Goal: Task Accomplishment & Management: Use online tool/utility

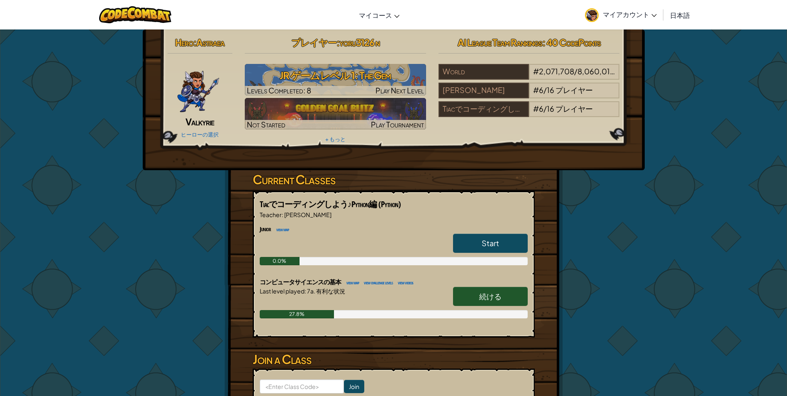
click at [479, 304] on link "続ける" at bounding box center [490, 296] width 75 height 19
select select "ja"
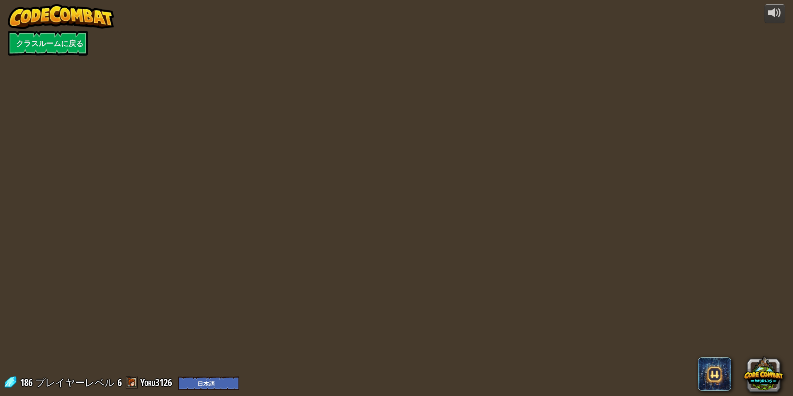
select select "ja"
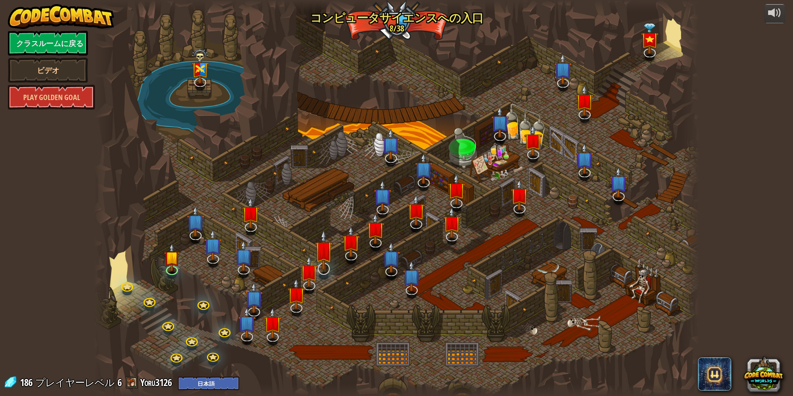
select select "ja"
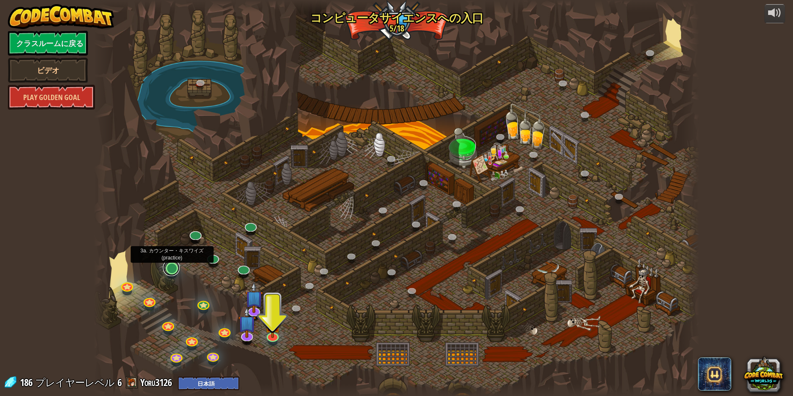
click at [174, 268] on link at bounding box center [171, 267] width 17 height 17
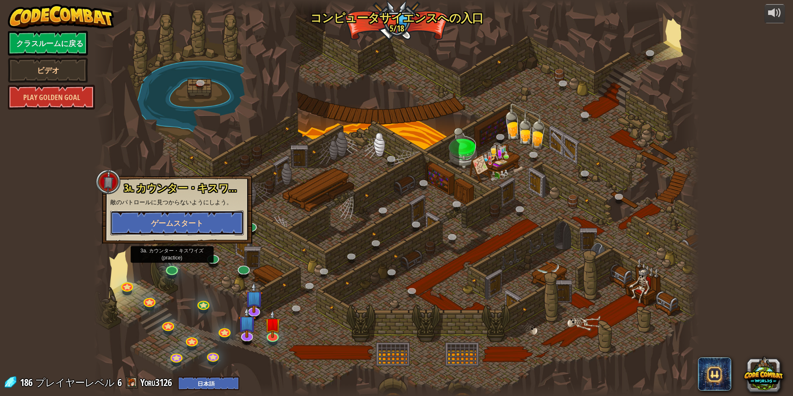
click at [188, 223] on span "ゲームスタート" at bounding box center [177, 223] width 52 height 10
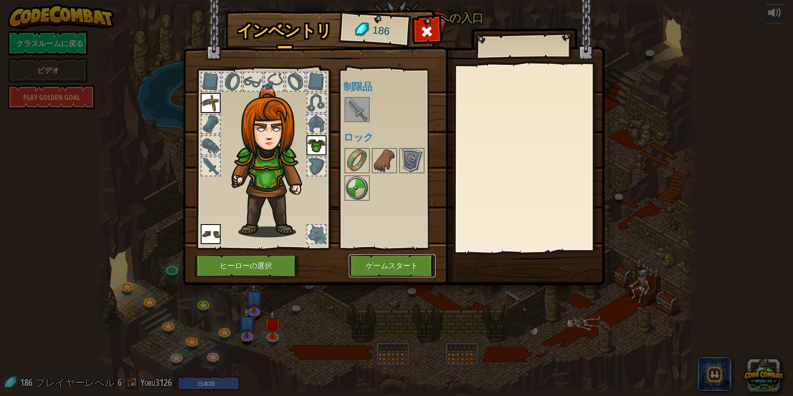
click at [363, 262] on button "ゲームスタート" at bounding box center [392, 265] width 87 height 23
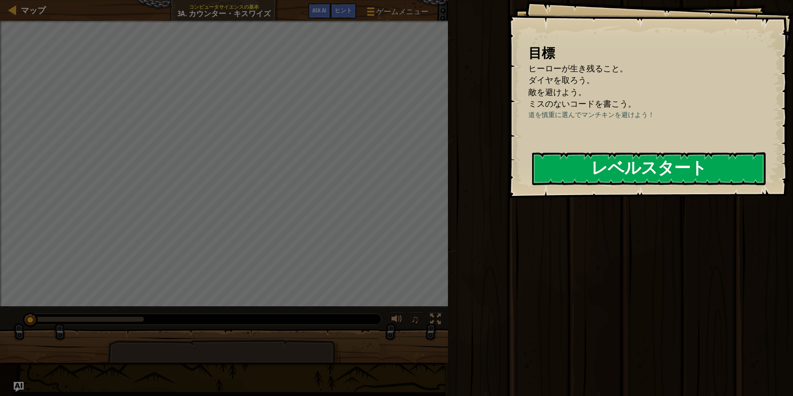
click at [631, 170] on button "レベルスタート" at bounding box center [648, 168] width 233 height 33
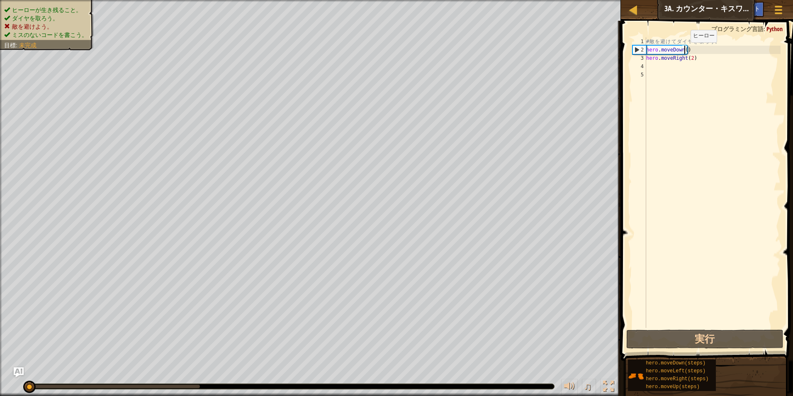
click at [683, 51] on div "# 敵 を 避 け て ダ イ ヤ を 取 ろ う 。 hero . moveDown ( ) hero . moveRight ( 2 )" at bounding box center [712, 190] width 136 height 307
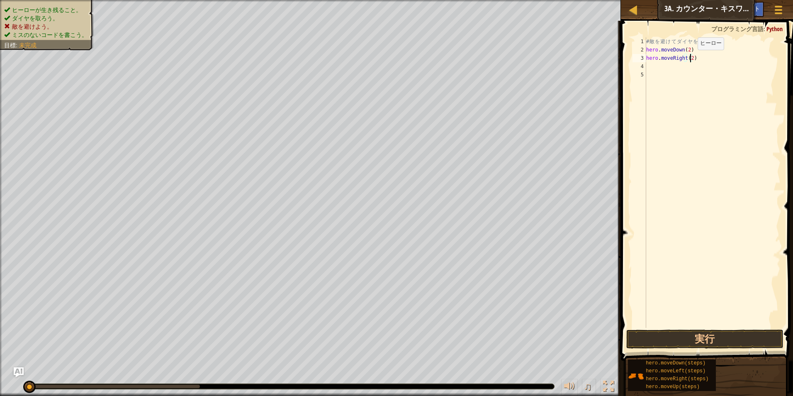
click at [690, 58] on div "# 敵 を 避 け て ダ イ ヤ を 取 ろ う 。 hero . moveDown ( 2 ) hero . moveRight ( 2 )" at bounding box center [712, 190] width 136 height 307
type textarea "hero.moveRight()"
click at [654, 64] on div "# 敵 を 避 け て ダ イ ヤ を 取 ろ う 。 hero . moveDown ( 2 ) hero . moveRight ( )" at bounding box center [712, 190] width 136 height 307
type textarea "h"
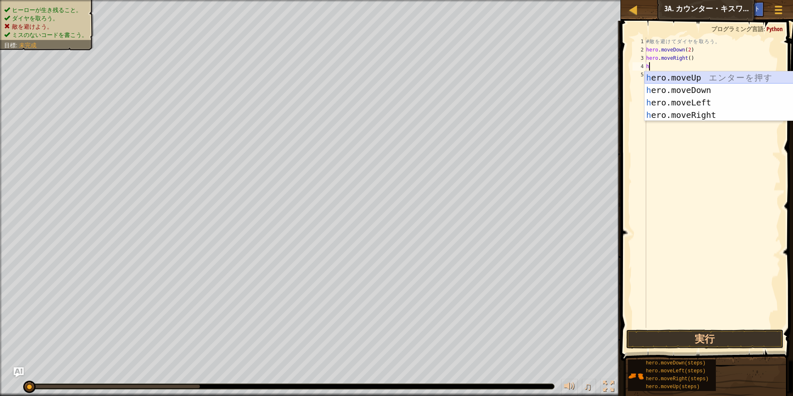
click at [694, 76] on div "h ero.moveUp エ ン タ ー を 押 す h ero.moveDown エ ン タ ー を 押 す h ero.moveLeft エ ン タ ー …" at bounding box center [722, 108] width 157 height 75
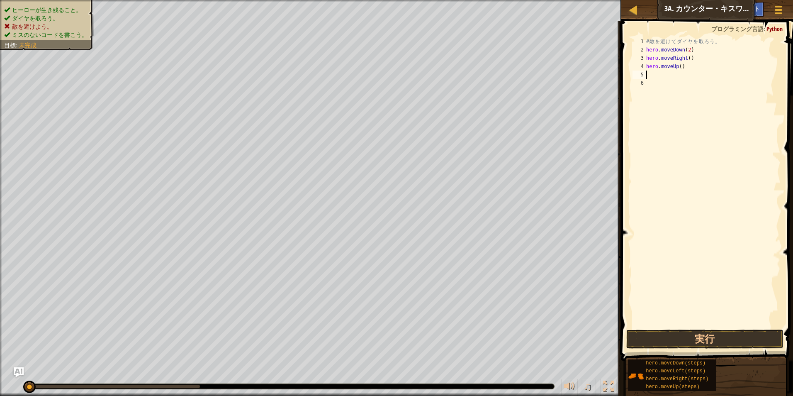
type textarea "h"
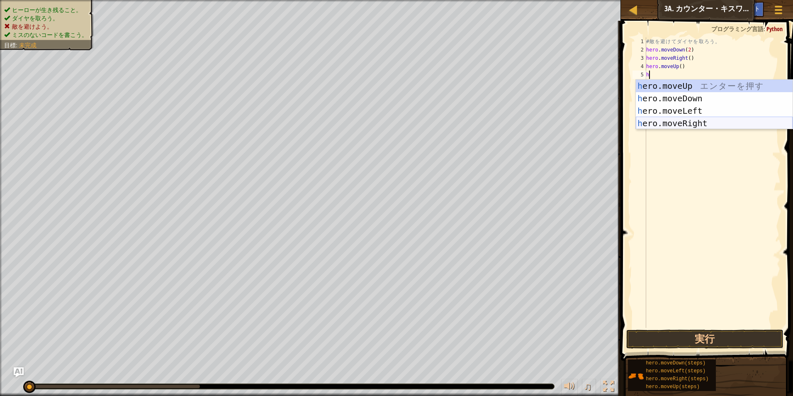
click at [675, 124] on div "h ero.moveUp エ ン タ ー を 押 す h ero.moveDown エ ン タ ー を 押 す h ero.moveLeft エ ン タ ー …" at bounding box center [714, 117] width 157 height 75
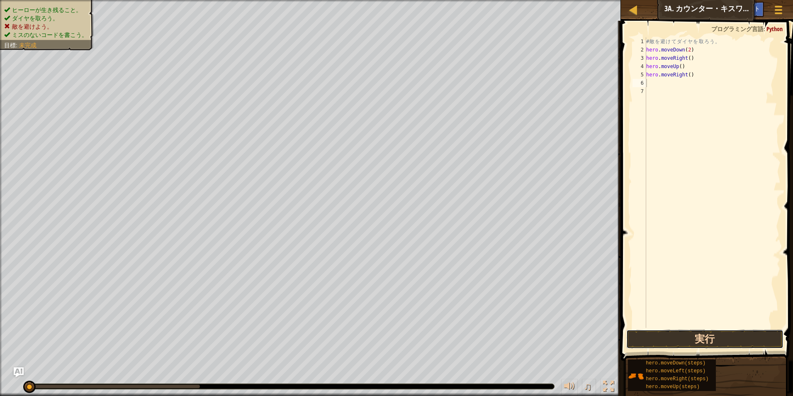
click at [725, 343] on button "実行" at bounding box center [705, 338] width 158 height 19
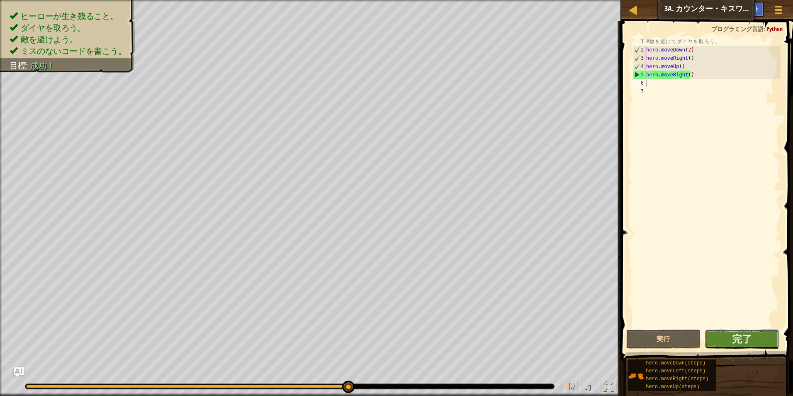
click at [753, 340] on button "完了" at bounding box center [742, 338] width 75 height 19
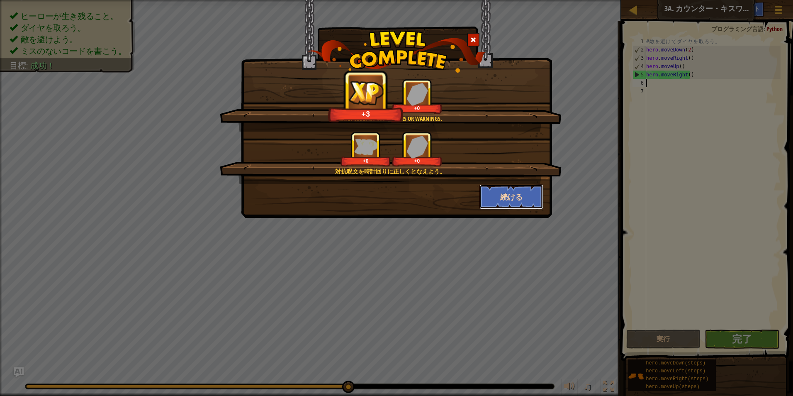
click at [511, 196] on button "続ける" at bounding box center [511, 196] width 64 height 25
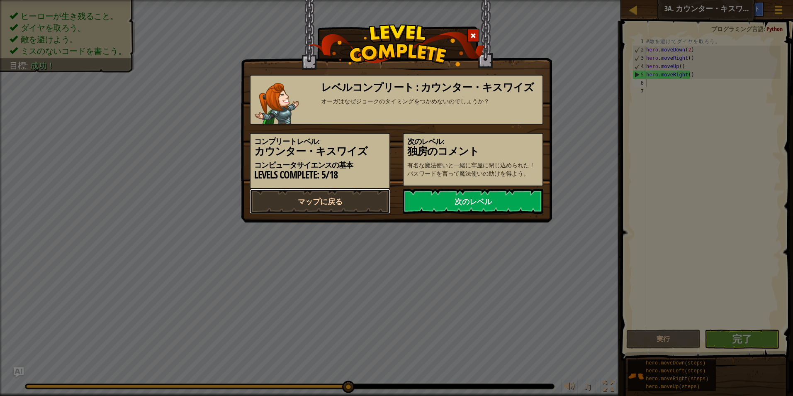
click at [369, 203] on link "マップに戻る" at bounding box center [320, 201] width 141 height 25
select select "ja"
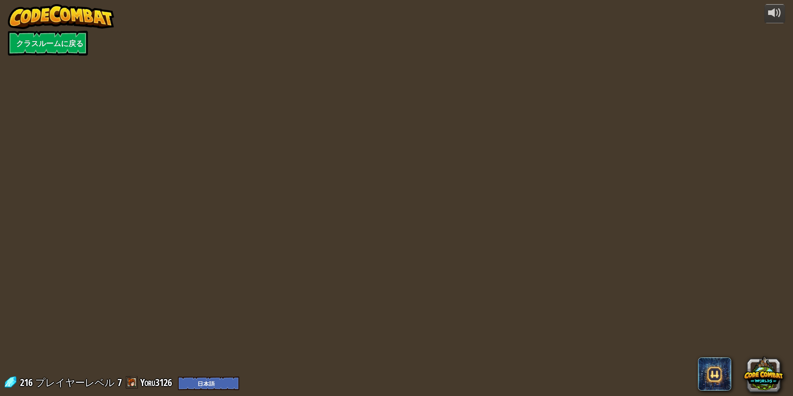
select select "ja"
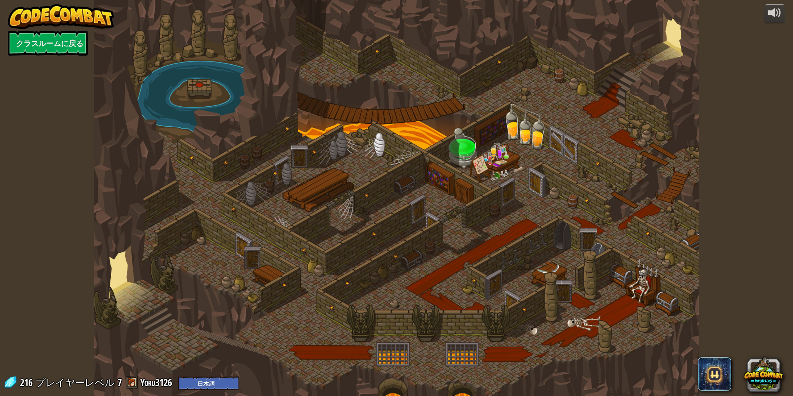
select select "ja"
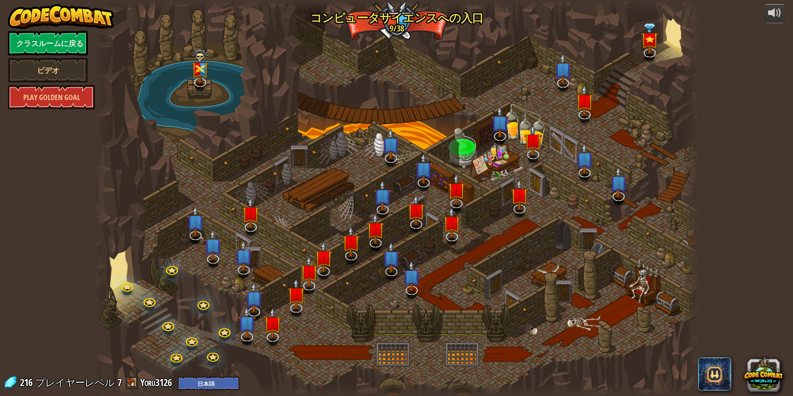
select select "ja"
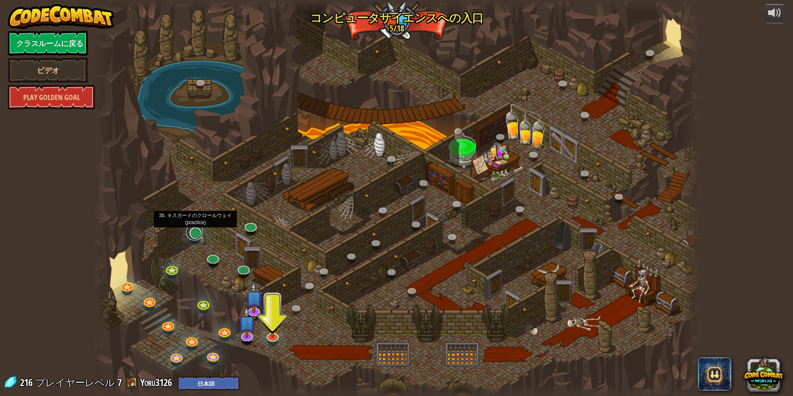
click at [192, 231] on link at bounding box center [194, 232] width 17 height 17
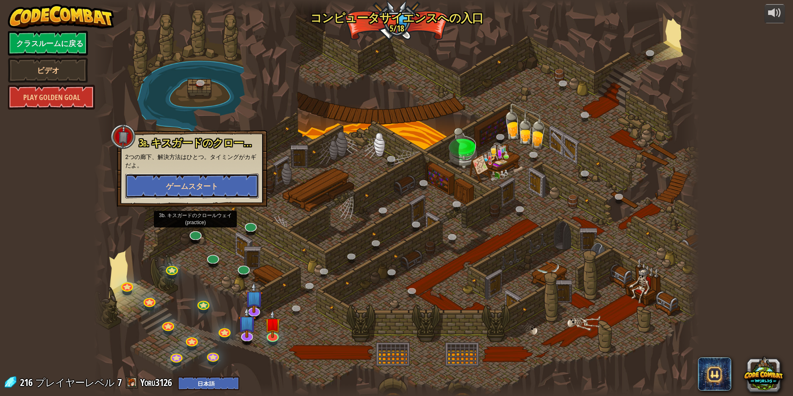
click at [185, 183] on span "ゲームスタート" at bounding box center [192, 186] width 52 height 10
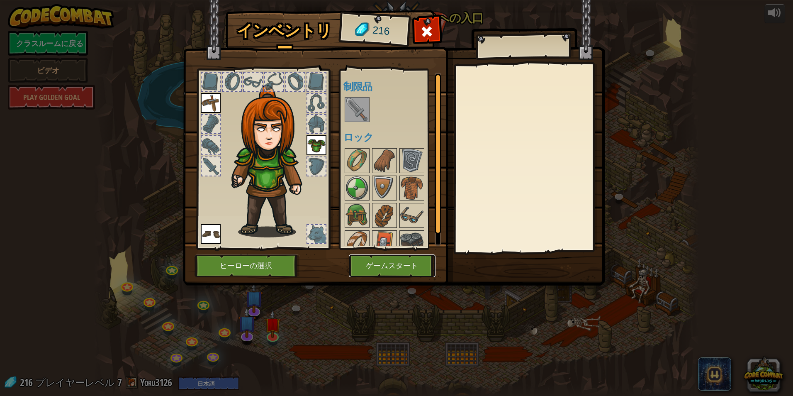
click at [378, 263] on button "ゲームスタート" at bounding box center [392, 265] width 87 height 23
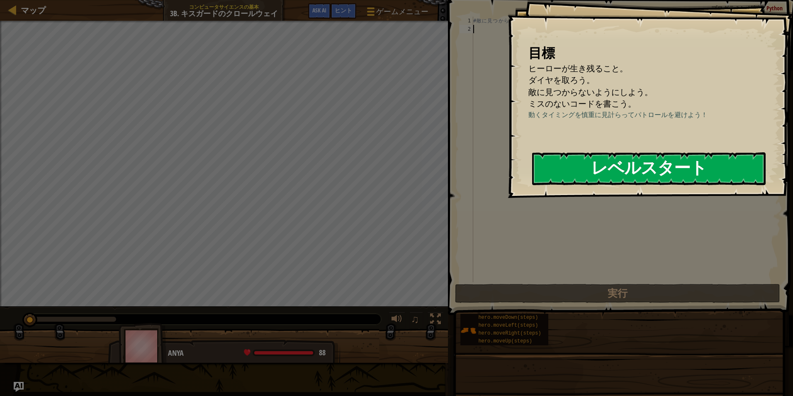
click at [644, 169] on button "レベルスタート" at bounding box center [648, 168] width 233 height 33
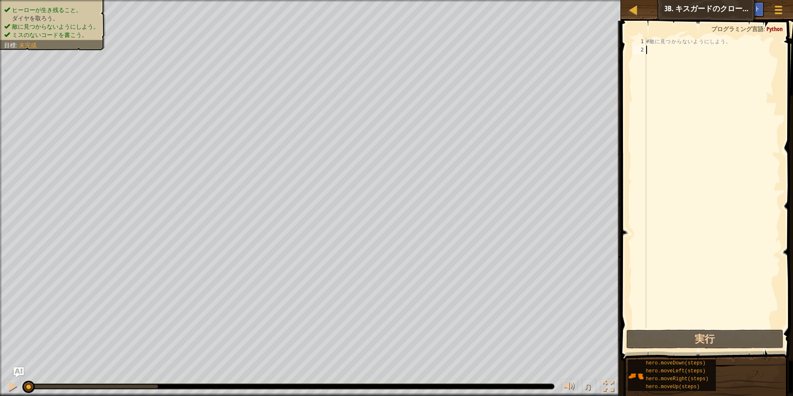
type textarea "h"
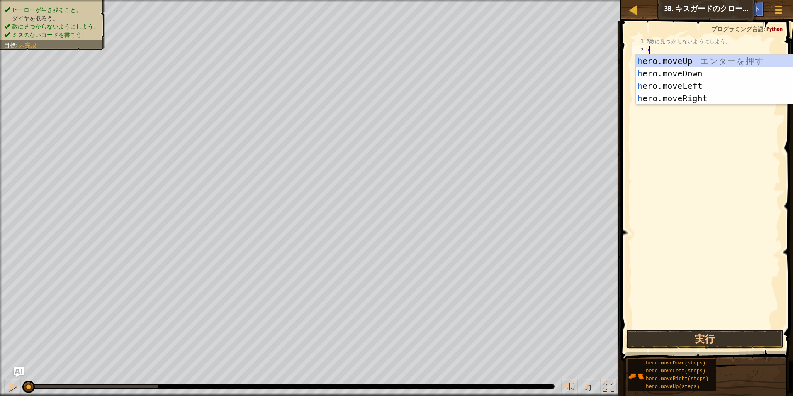
scroll to position [4, 0]
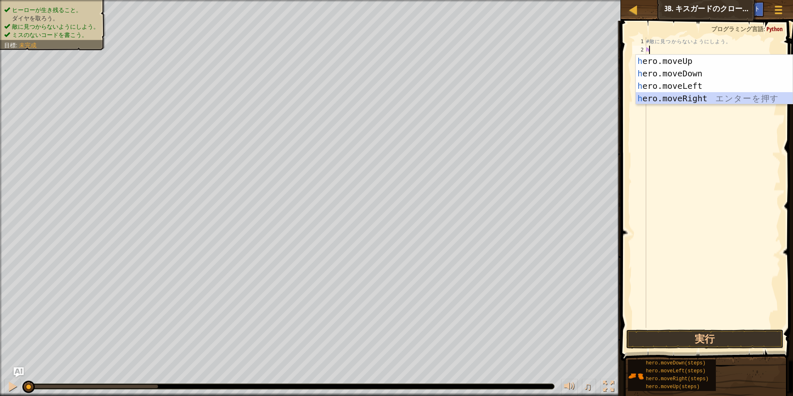
click at [675, 101] on div "h ero.moveUp エ ン タ ー を 押 す h ero.moveDown エ ン タ ー を 押 す h ero.moveLeft エ ン タ ー …" at bounding box center [714, 92] width 157 height 75
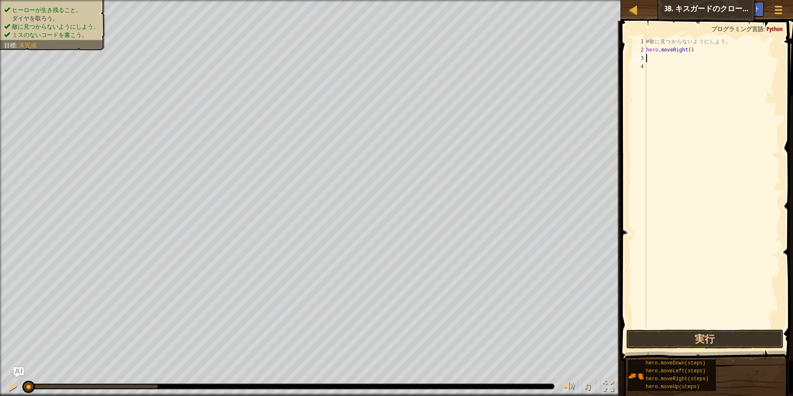
type textarea "h"
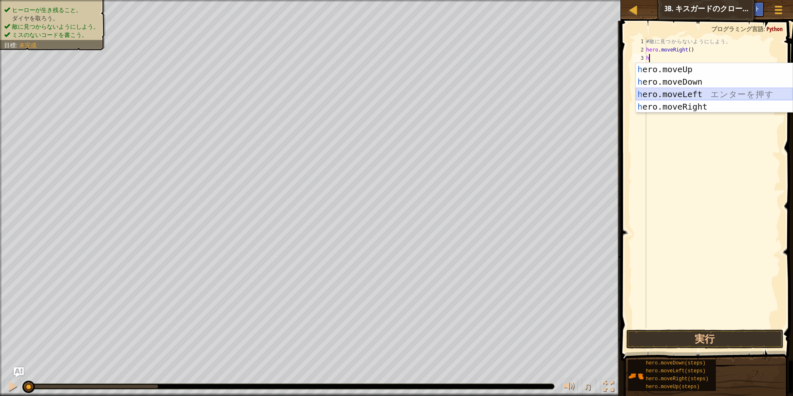
click at [694, 96] on div "h ero.moveUp エ ン タ ー を 押 す h ero.moveDown エ ン タ ー を 押 す h ero.moveLeft エ ン タ ー …" at bounding box center [714, 100] width 157 height 75
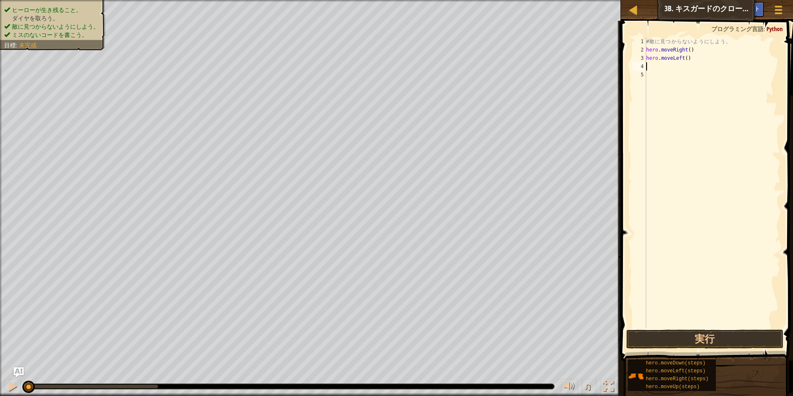
type textarea "h"
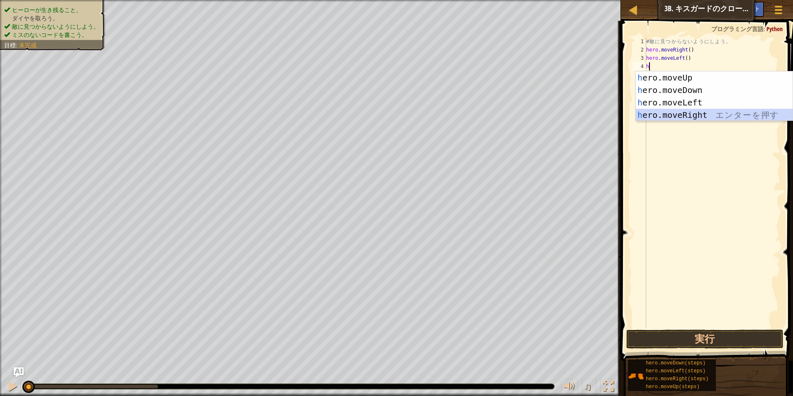
click at [690, 116] on div "h ero.moveUp エ ン タ ー を 押 す h ero.moveDown エ ン タ ー を 押 す h ero.moveLeft エ ン タ ー …" at bounding box center [714, 108] width 157 height 75
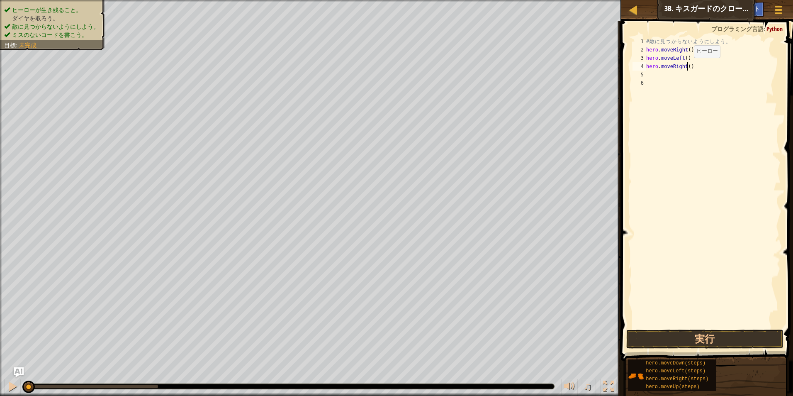
click at [687, 66] on div "# 敵 に 見 つ か ら な い よ う に し よ う 。 hero . moveRight ( ) hero . moveLeft ( ) hero .…" at bounding box center [712, 190] width 136 height 307
type textarea "hero.moveRight(2)"
click at [740, 335] on button "実行" at bounding box center [705, 338] width 158 height 19
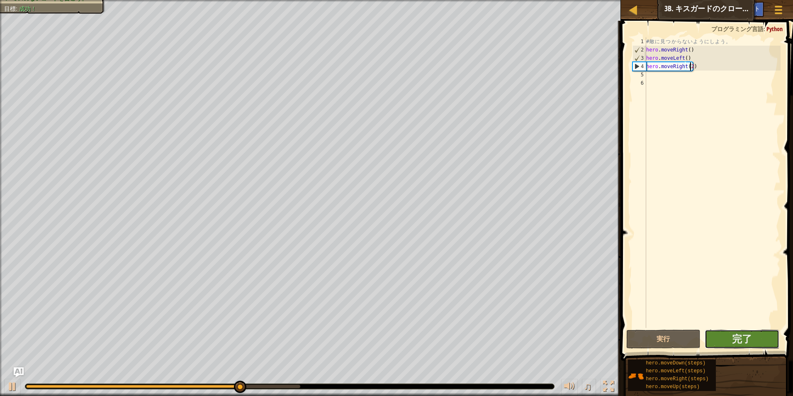
click at [752, 340] on button "完了" at bounding box center [742, 338] width 75 height 19
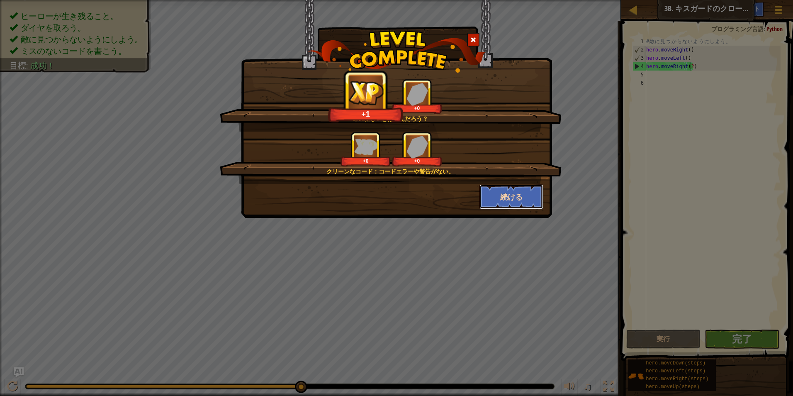
drag, startPoint x: 494, startPoint y: 196, endPoint x: 488, endPoint y: 208, distance: 13.7
click at [488, 212] on div "この新しい悪はなんだろう？ +1 +0 クリーンなコード：コードエラーや警告がない。 +0 +0 続ける" at bounding box center [396, 109] width 311 height 218
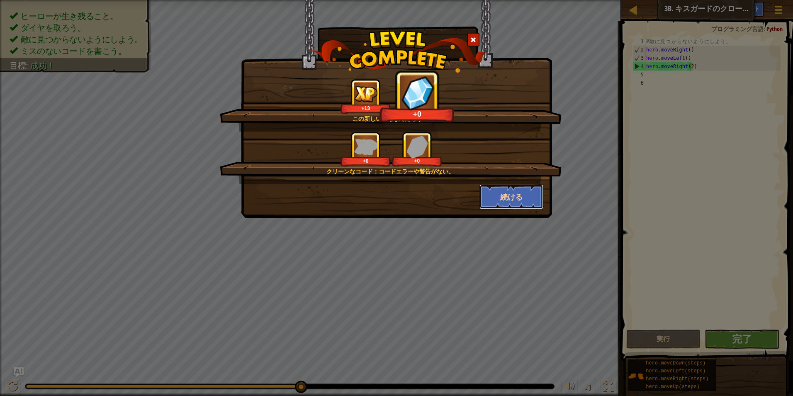
click at [498, 202] on button "続ける" at bounding box center [511, 196] width 64 height 25
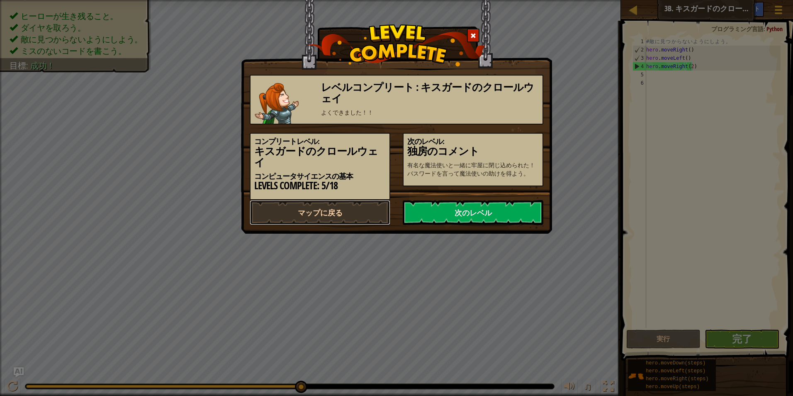
click at [338, 200] on link "マップに戻る" at bounding box center [320, 212] width 141 height 25
select select "ja"
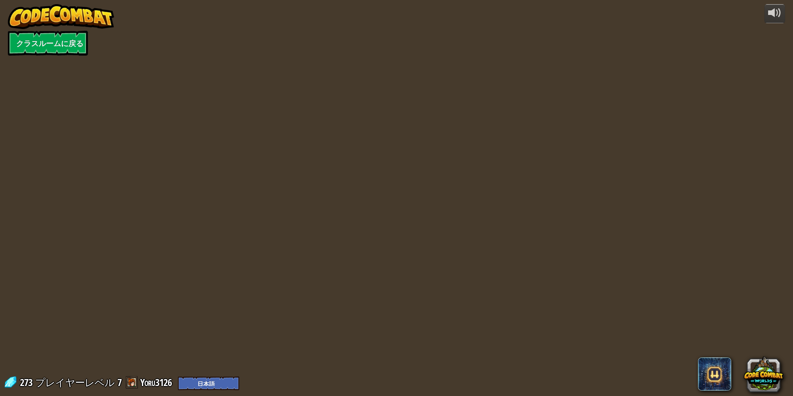
select select "ja"
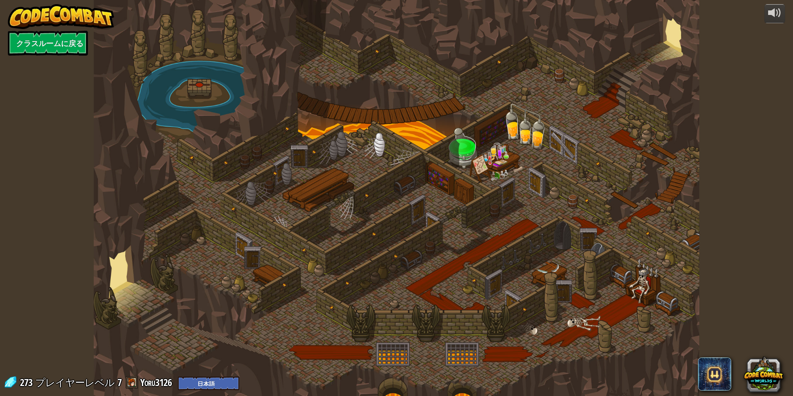
select select "ja"
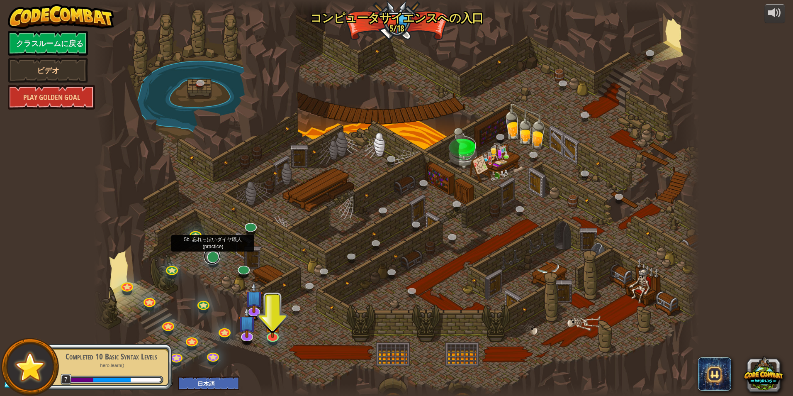
click at [209, 257] on link at bounding box center [212, 256] width 17 height 17
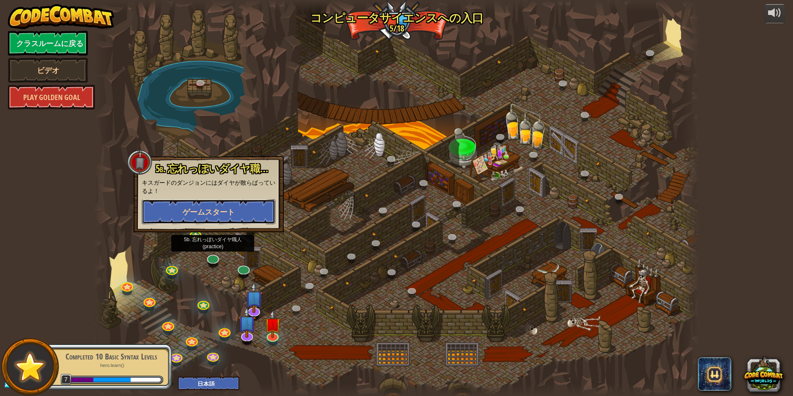
click at [228, 217] on button "ゲームスタート" at bounding box center [209, 211] width 134 height 25
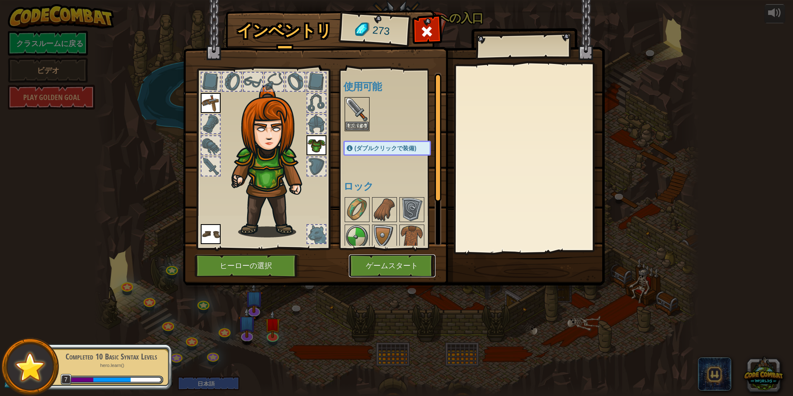
click at [403, 268] on button "ゲームスタート" at bounding box center [392, 265] width 87 height 23
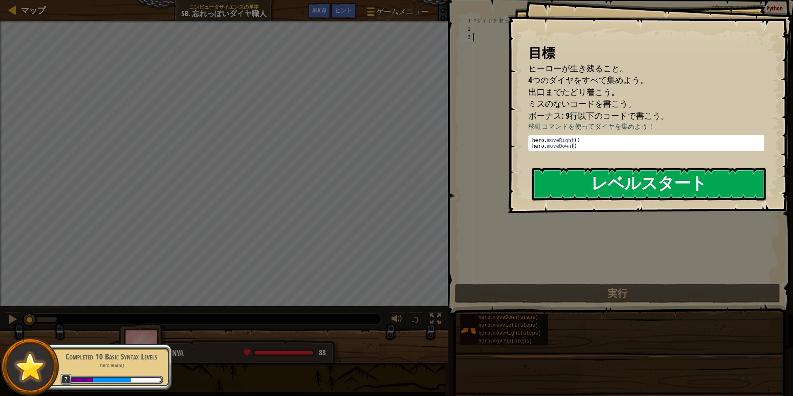
click at [705, 200] on button "レベルスタート" at bounding box center [648, 184] width 233 height 33
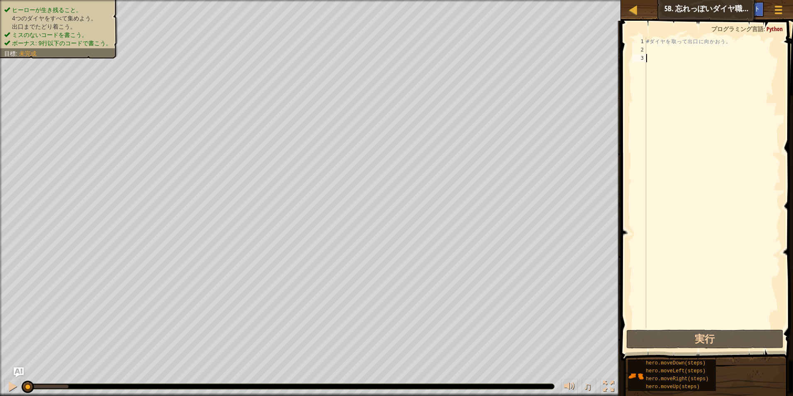
type textarea "h"
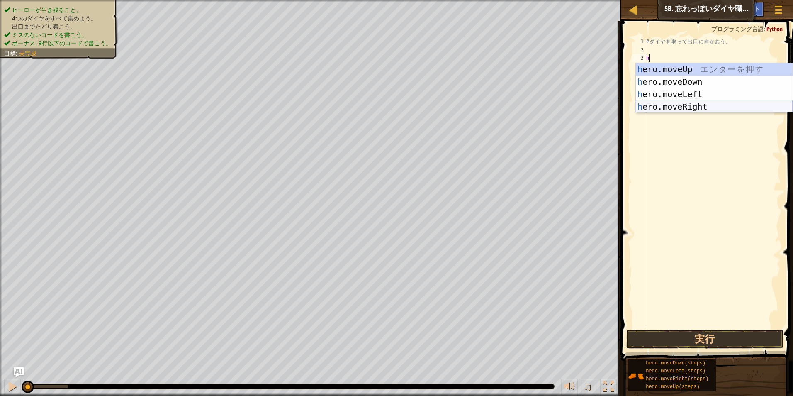
click at [689, 105] on div "h ero.moveUp エ ン タ ー を 押 す h ero.moveDown エ ン タ ー を 押 す h ero.moveLeft エ ン タ ー …" at bounding box center [714, 100] width 157 height 75
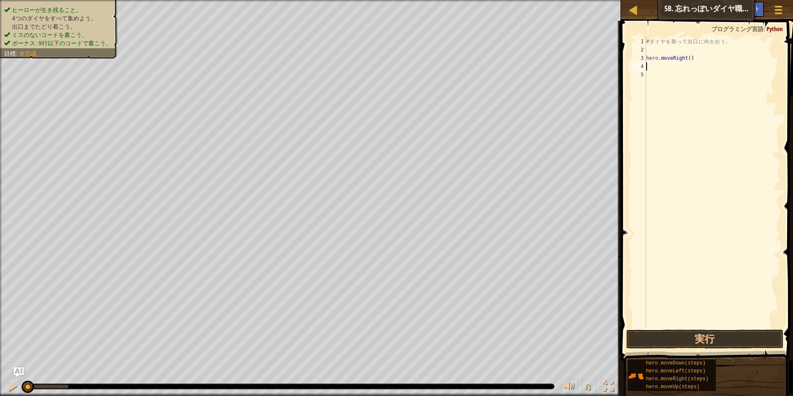
type textarea "h"
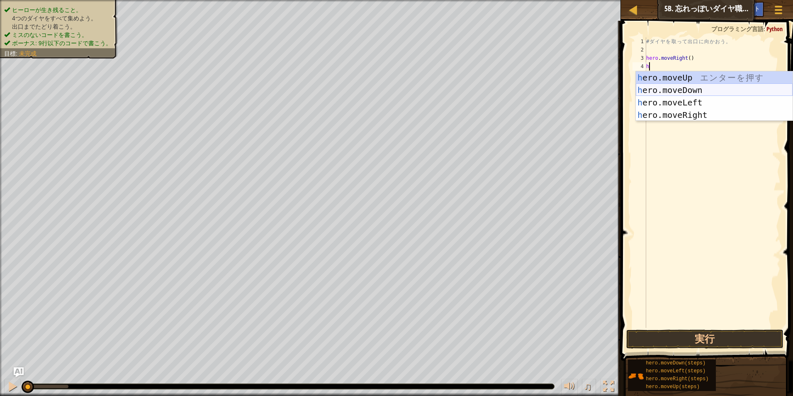
click at [681, 88] on div "h ero.moveUp エ ン タ ー を 押 す h ero.moveDown エ ン タ ー を 押 す h ero.moveLeft エ ン タ ー …" at bounding box center [714, 108] width 157 height 75
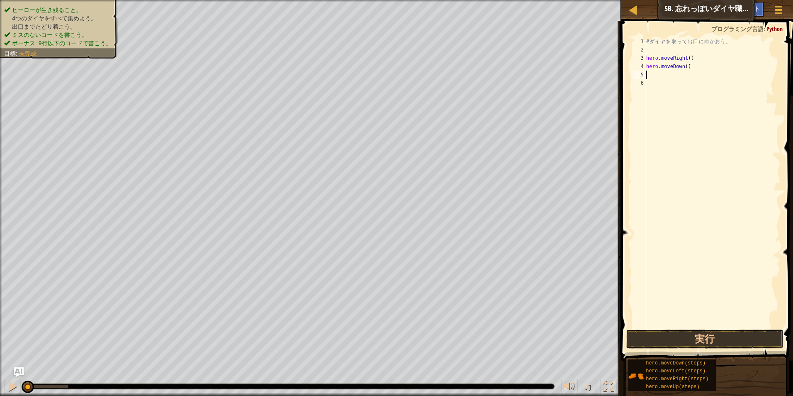
type textarea "h"
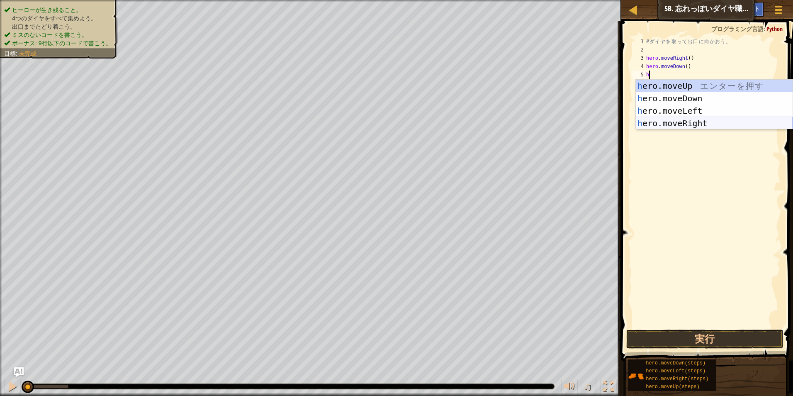
click at [687, 125] on div "h ero.moveUp エ ン タ ー を 押 す h ero.moveDown エ ン タ ー を 押 す h ero.moveLeft エ ン タ ー …" at bounding box center [714, 117] width 157 height 75
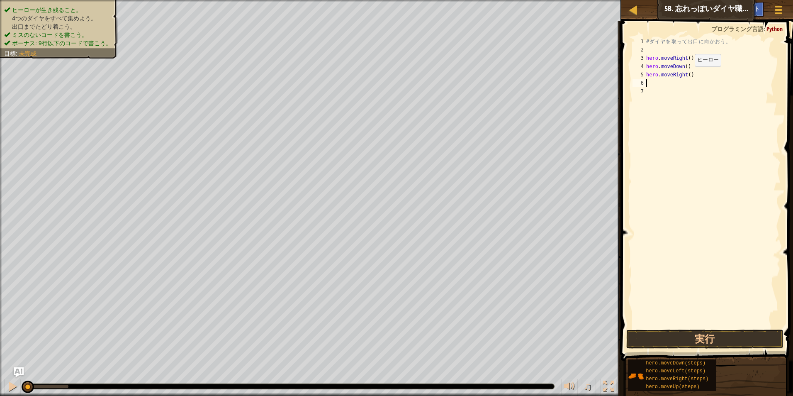
click at [685, 74] on div "# ダ イ ヤ を 取 っ て 出 口 に 向 か お う 。 hero . moveRight ( ) hero . moveDown ( ) hero .…" at bounding box center [712, 190] width 136 height 307
click at [686, 75] on div "# ダ イ ヤ を 取 っ て 出 口 に 向 か お う 。 hero . moveRight ( ) hero . moveDown ( ) hero .…" at bounding box center [712, 182] width 136 height 290
type textarea "hero.moveRight(2)"
click at [663, 83] on div "# ダ イ ヤ を 取 っ て 出 口 に 向 か お う 。 hero . moveRight ( ) hero . moveDown ( ) hero .…" at bounding box center [712, 190] width 136 height 307
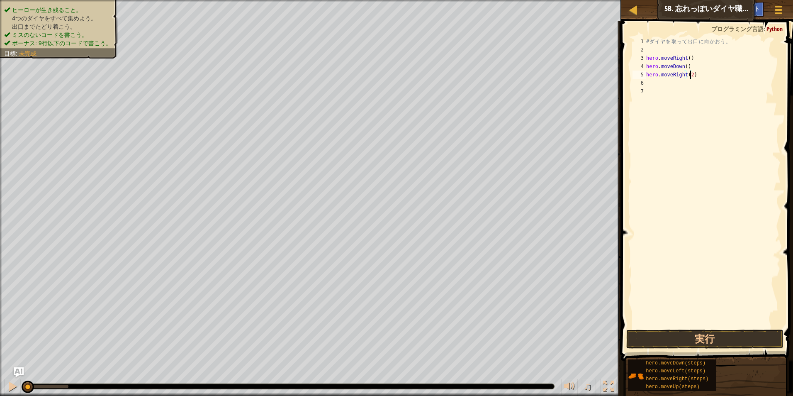
scroll to position [4, 0]
type textarea "h"
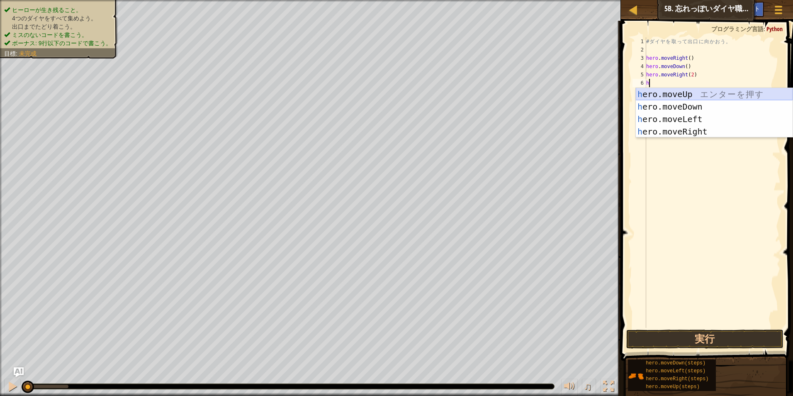
click at [668, 96] on div "h ero.moveUp エ ン タ ー を 押 す h ero.moveDown エ ン タ ー を 押 す h ero.moveLeft エ ン タ ー …" at bounding box center [714, 125] width 157 height 75
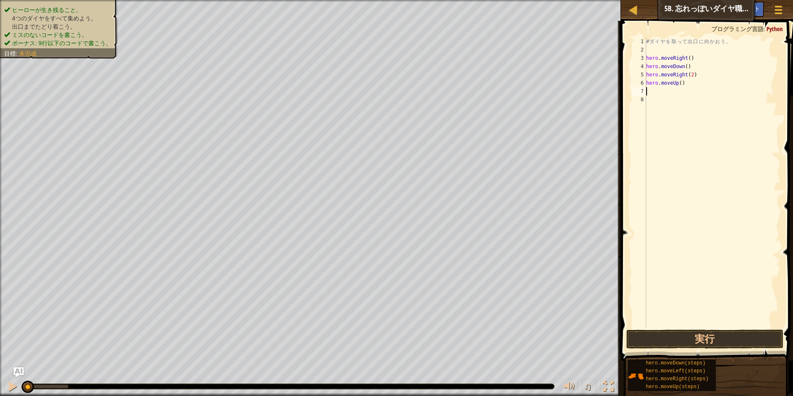
type textarea "h"
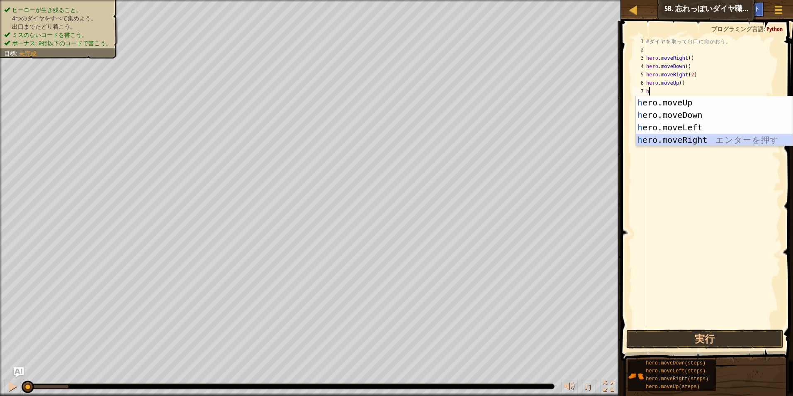
click at [676, 139] on div "h ero.moveUp エ ン タ ー を 押 す h ero.moveDown エ ン タ ー を 押 す h ero.moveLeft エ ン タ ー …" at bounding box center [714, 133] width 157 height 75
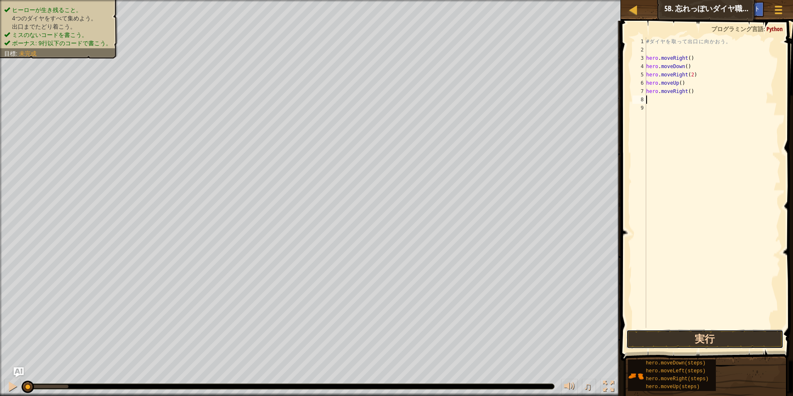
click at [713, 338] on button "実行" at bounding box center [705, 338] width 158 height 19
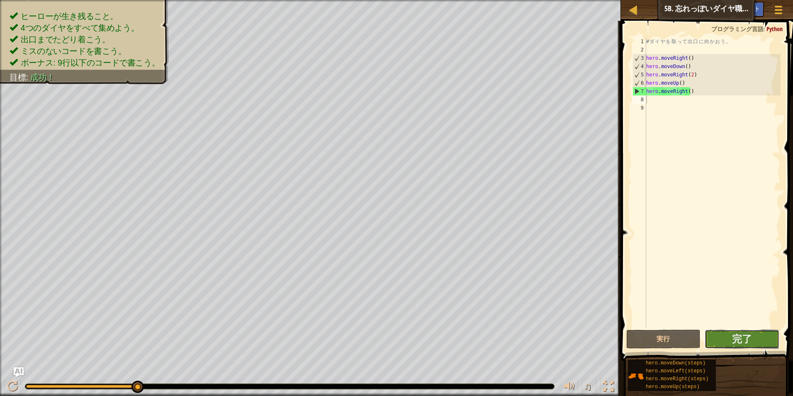
click at [758, 344] on button "完了" at bounding box center [742, 338] width 75 height 19
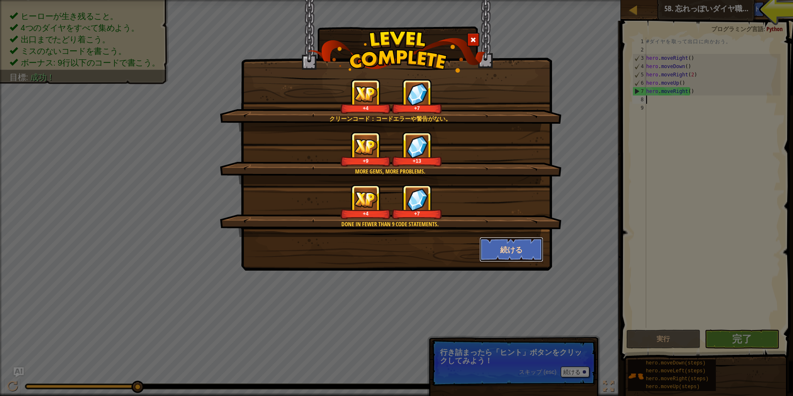
click at [505, 251] on button "続ける" at bounding box center [511, 249] width 64 height 25
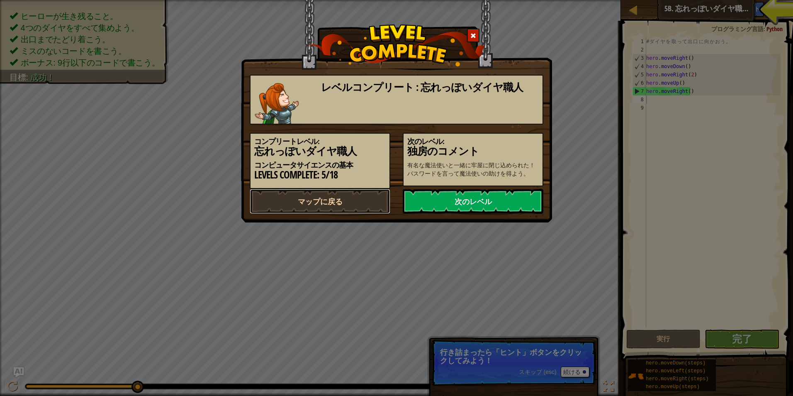
click at [342, 198] on link "マップに戻る" at bounding box center [320, 201] width 141 height 25
select select "ja"
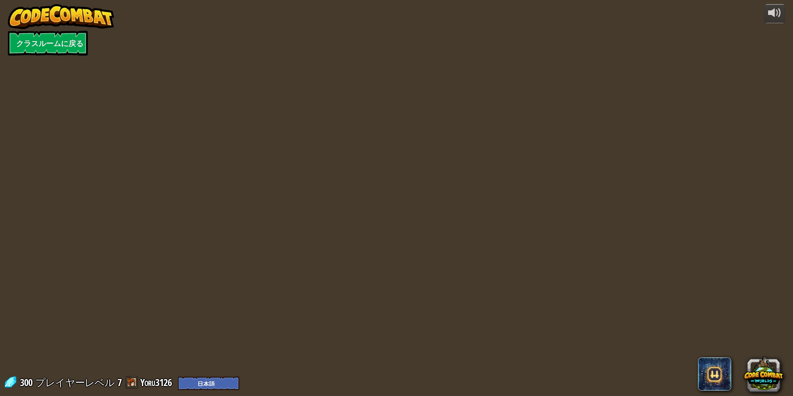
select select "ja"
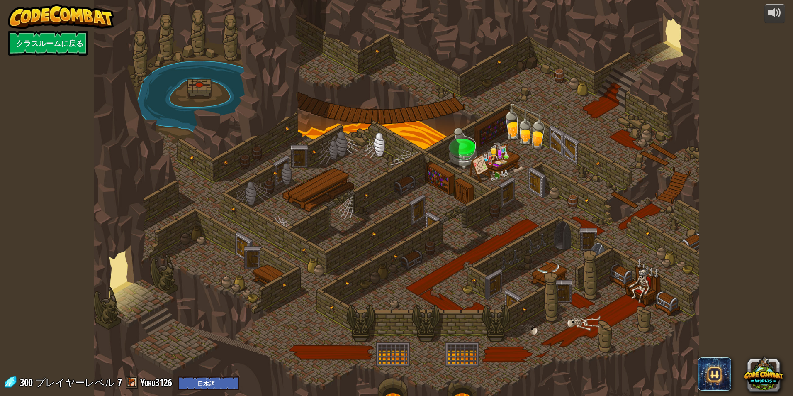
select select "ja"
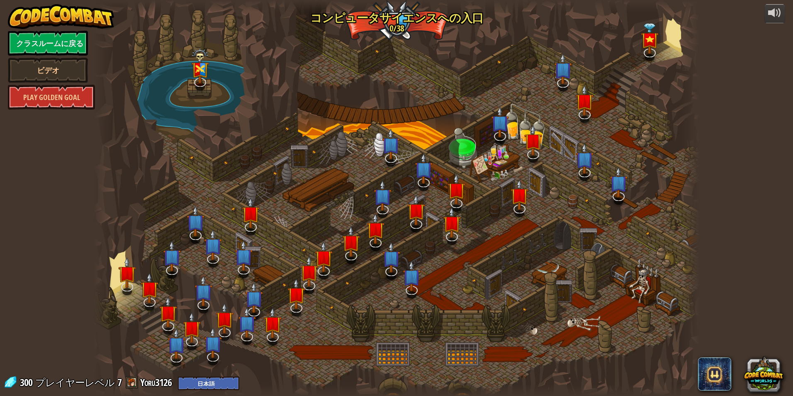
select select "ja"
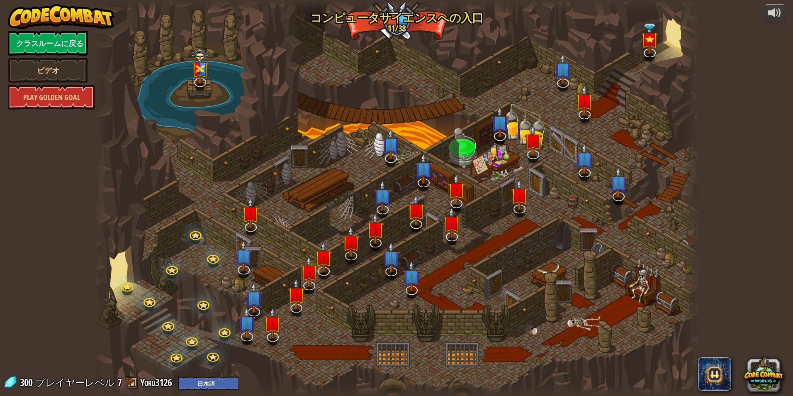
select select "ja"
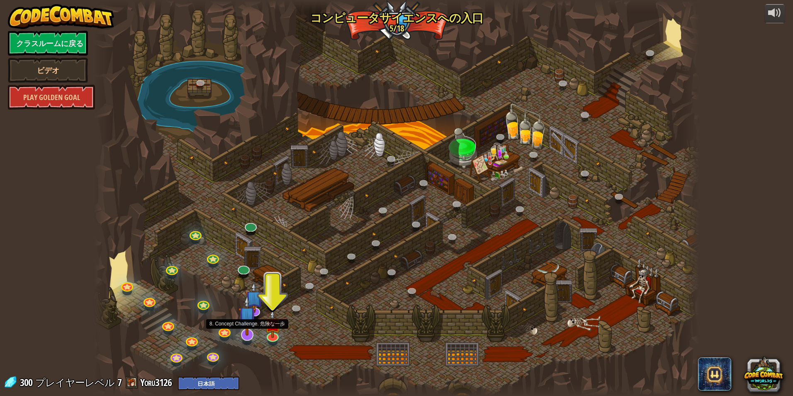
click at [244, 335] on img at bounding box center [247, 315] width 18 height 41
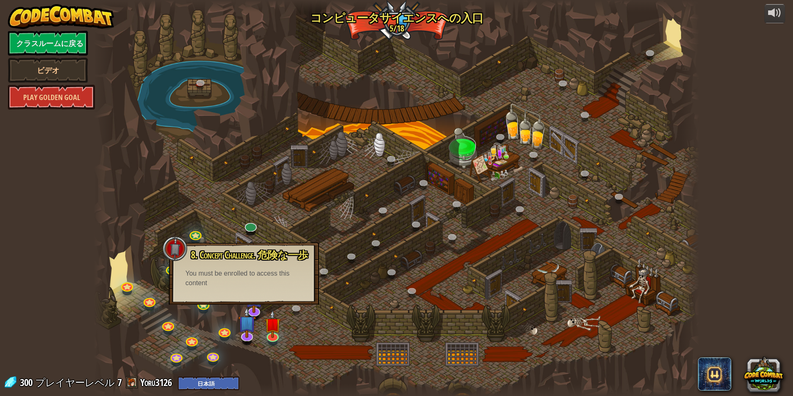
click at [171, 306] on div at bounding box center [396, 198] width 605 height 396
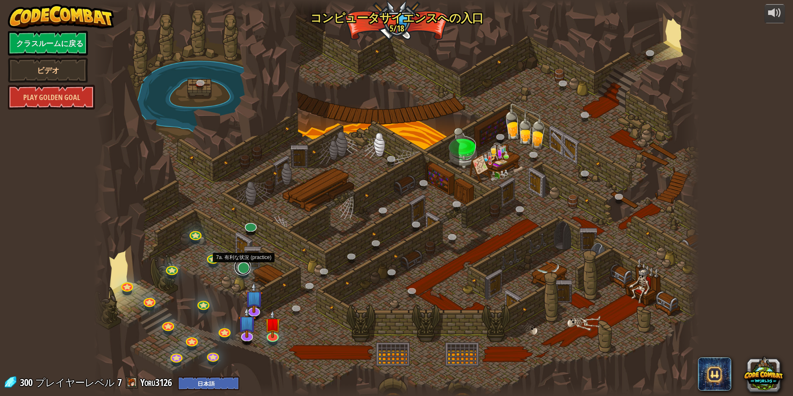
click at [243, 270] on link at bounding box center [242, 266] width 17 height 17
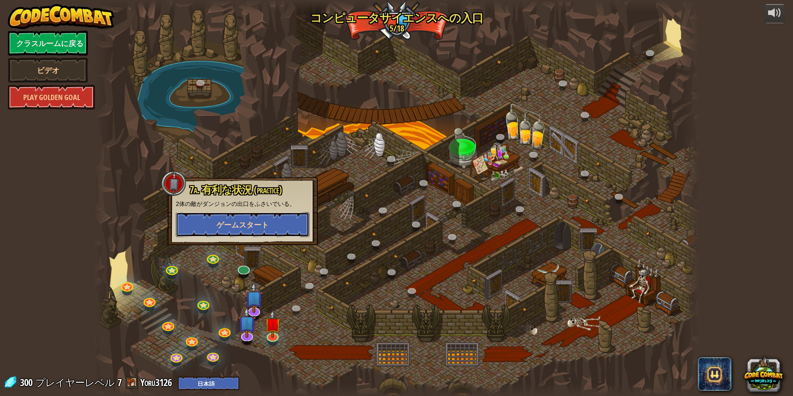
click at [252, 221] on span "ゲームスタート" at bounding box center [242, 224] width 52 height 10
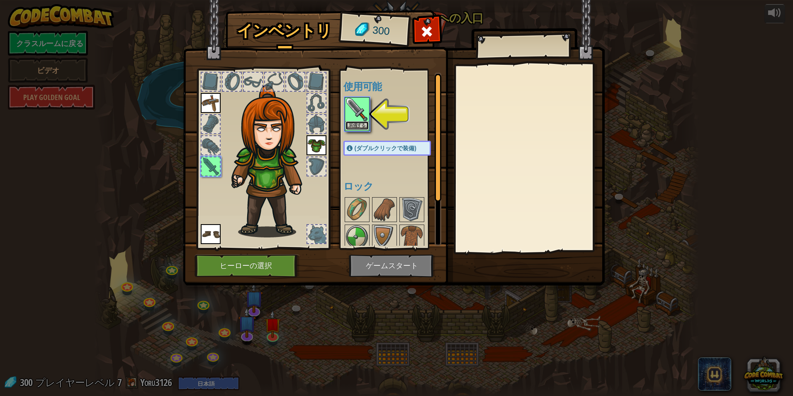
click at [360, 129] on button "装備する" at bounding box center [356, 125] width 23 height 9
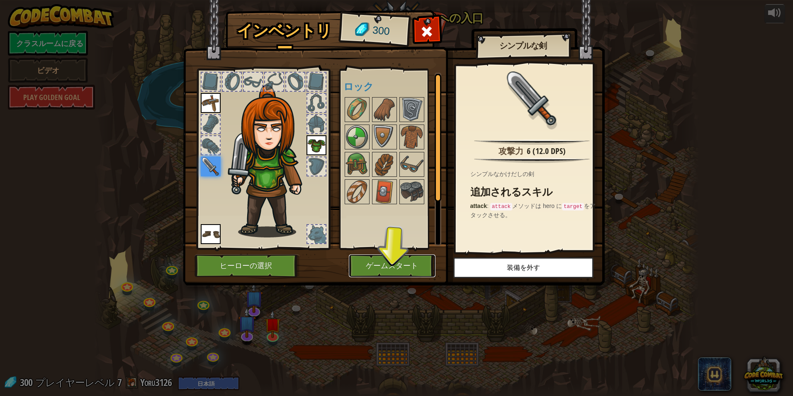
click at [392, 265] on button "ゲームスタート" at bounding box center [392, 265] width 87 height 23
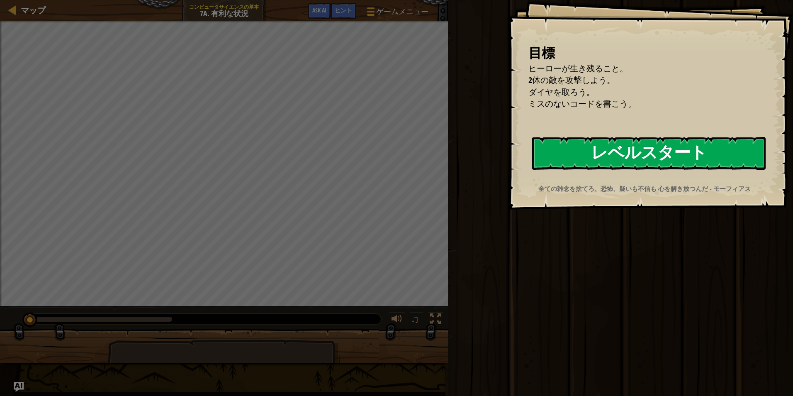
click at [666, 146] on button "レベルスタート" at bounding box center [648, 153] width 233 height 33
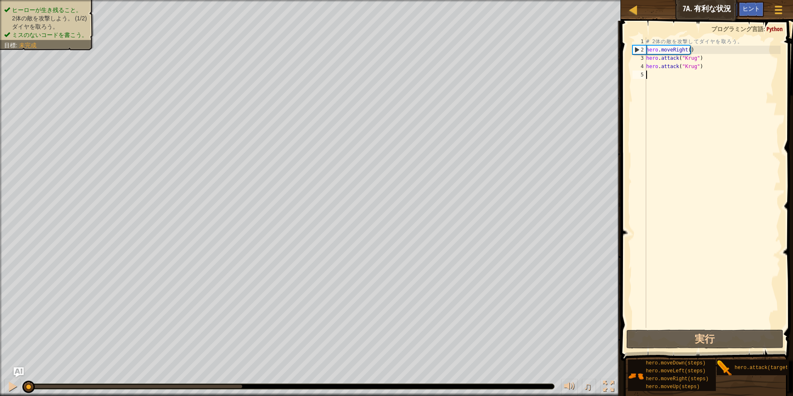
click at [659, 73] on div "# 2 体 の 敵 を 攻 撃 し て ダ イ ヤ を 取 ろ う 。 hero . moveRight ( ) hero . attack ( "Krug"…" at bounding box center [712, 190] width 136 height 307
type textarea "h"
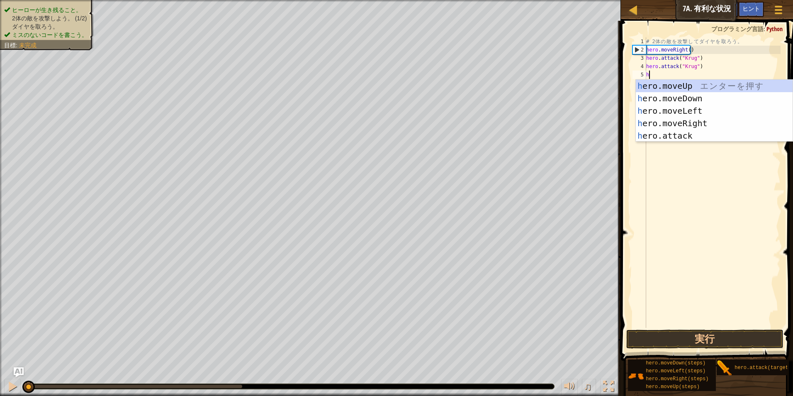
scroll to position [4, 0]
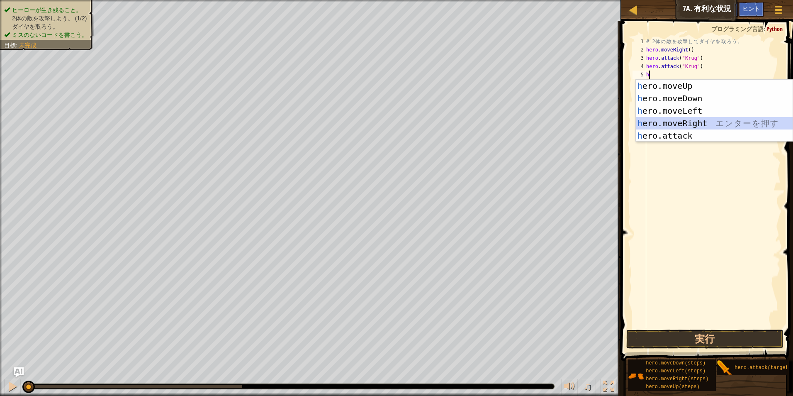
click at [689, 124] on div "h ero.moveUp エ ン タ ー を 押 す h ero.moveDown エ ン タ ー を 押 す h ero.moveLeft エ ン タ ー …" at bounding box center [714, 123] width 157 height 87
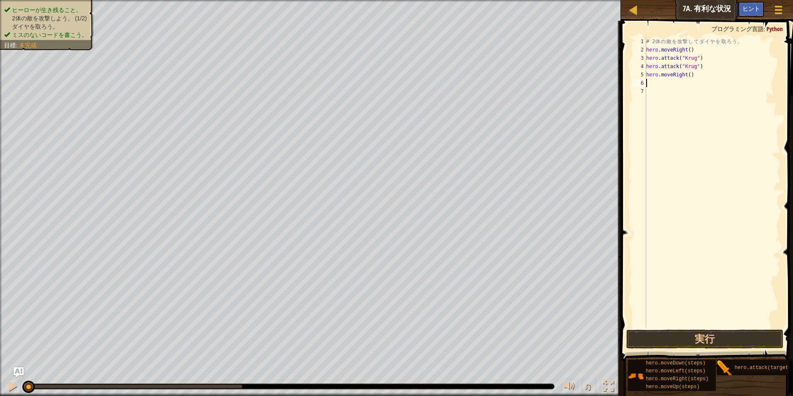
type textarea "h"
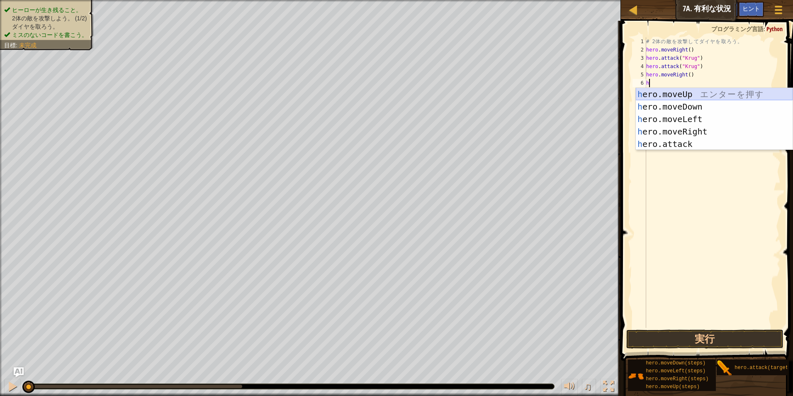
click at [686, 96] on div "h ero.moveUp エ ン タ ー を 押 す h ero.moveDown エ ン タ ー を 押 す h ero.moveLeft エ ン タ ー …" at bounding box center [714, 131] width 157 height 87
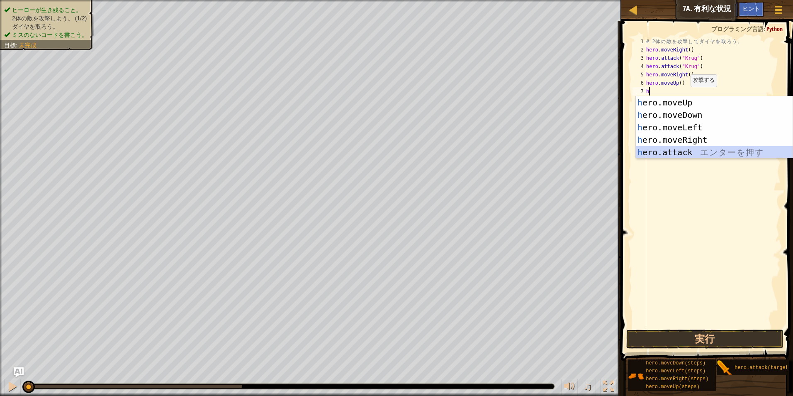
click at [689, 154] on div "h ero.moveUp エ ン タ ー を 押 す h ero.moveDown エ ン タ ー を 押 す h ero.moveLeft エ ン タ ー …" at bounding box center [714, 139] width 157 height 87
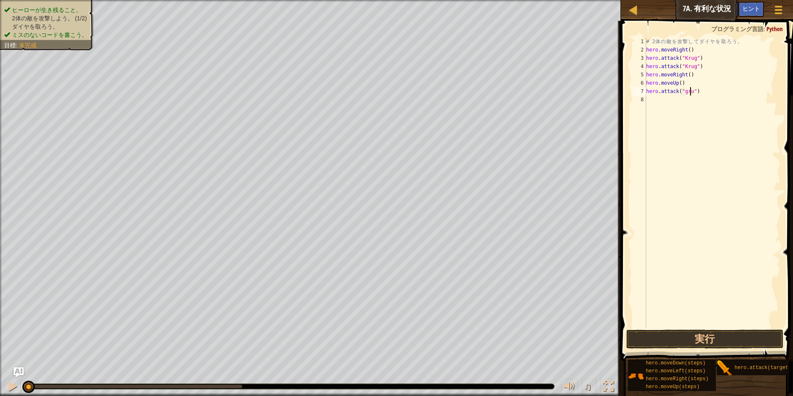
scroll to position [4, 4]
type textarea "hero.attack("grump")"
click at [682, 99] on div "# 2 体 の 敵 を 攻 撃 し て ダ イ ヤ を 取 ろ う 。 hero . moveRight ( ) hero . attack ( "[PERS…" at bounding box center [712, 190] width 136 height 307
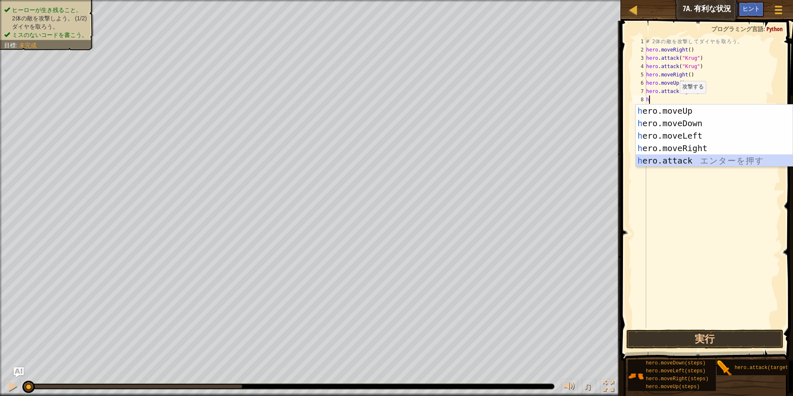
click at [675, 160] on div "h ero.moveUp エ ン タ ー を 押 す h ero.moveDown エ ン タ ー を 押 す h ero.moveLeft エ ン タ ー …" at bounding box center [714, 147] width 157 height 87
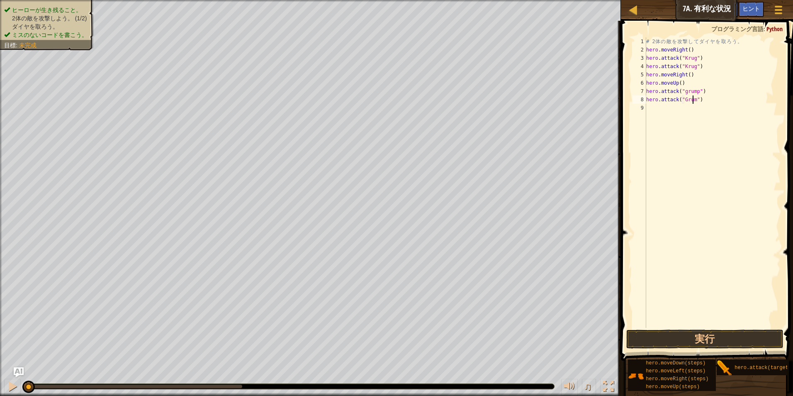
scroll to position [4, 4]
click at [684, 92] on div "# 2 体 の 敵 を 攻 撃 し て ダ イ ヤ を 取 ろ う 。 hero . moveRight ( ) hero . attack ( "[PERS…" at bounding box center [712, 190] width 136 height 307
type textarea "hero.attack("Grump")"
click at [698, 343] on button "実行" at bounding box center [705, 338] width 158 height 19
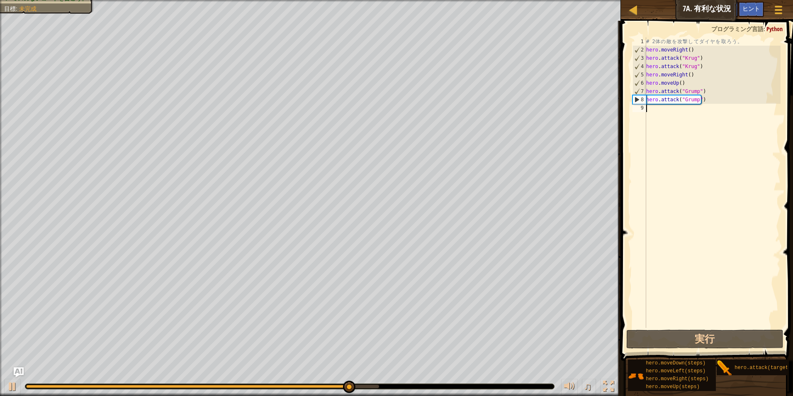
click at [678, 107] on div "# 2 体 の 敵 を 攻 撃 し て ダ イ ヤ を 取 ろ う 。 hero . moveRight ( ) hero . attack ( "[PERS…" at bounding box center [712, 190] width 136 height 307
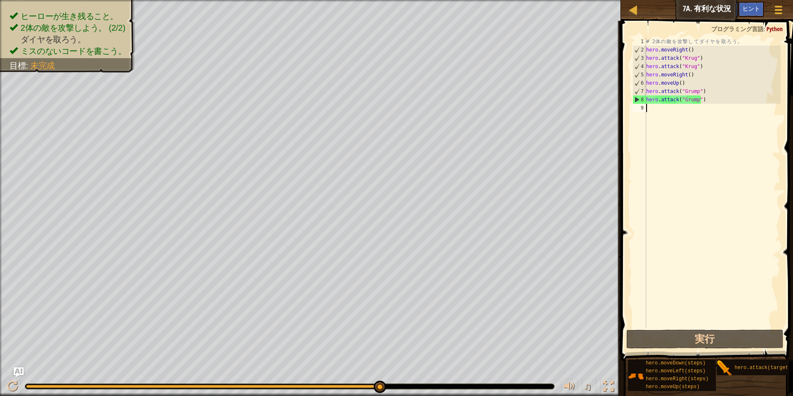
type textarea "h"
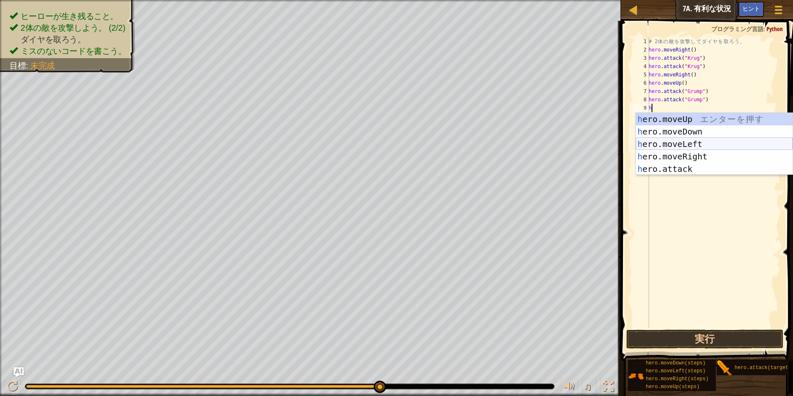
click at [705, 146] on div "h ero.moveUp エ ン タ ー を 押 す h ero.moveDown エ ン タ ー を 押 す h ero.moveLeft エ ン タ ー …" at bounding box center [714, 156] width 157 height 87
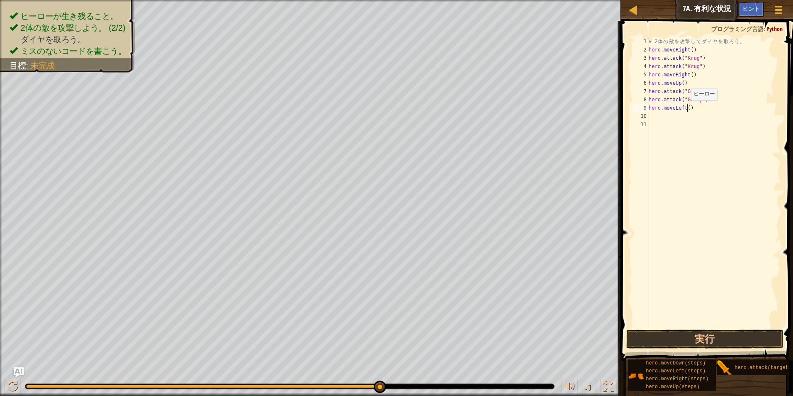
click at [686, 109] on div "# 2 体 の 敵 を 攻 撃 し て ダ イ ヤ を 取 ろ う 。 hero . moveRight ( ) hero . attack ( "[PERS…" at bounding box center [714, 190] width 134 height 307
type textarea "hero.moveLeft(2)"
click at [697, 335] on button "実行" at bounding box center [705, 338] width 158 height 19
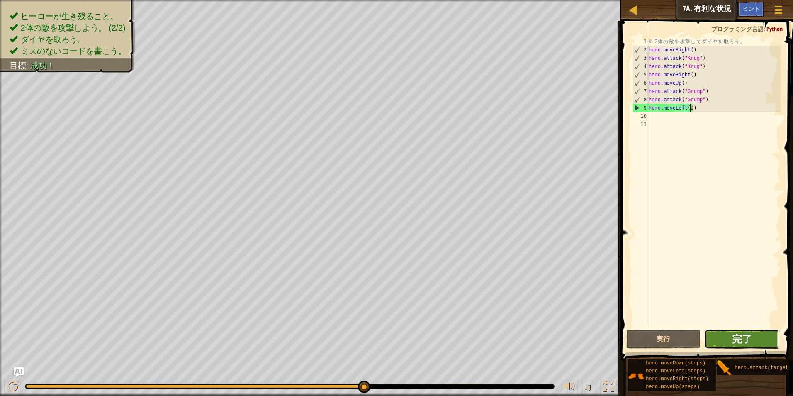
click at [742, 337] on span "完了" at bounding box center [742, 338] width 20 height 13
